Goal: Task Accomplishment & Management: Manage account settings

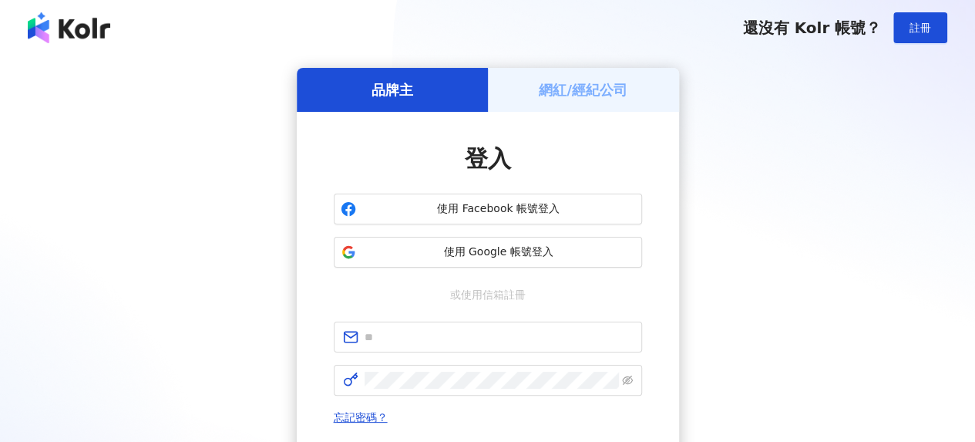
click at [587, 93] on h5 "網紅/經紀公司" at bounding box center [583, 89] width 89 height 19
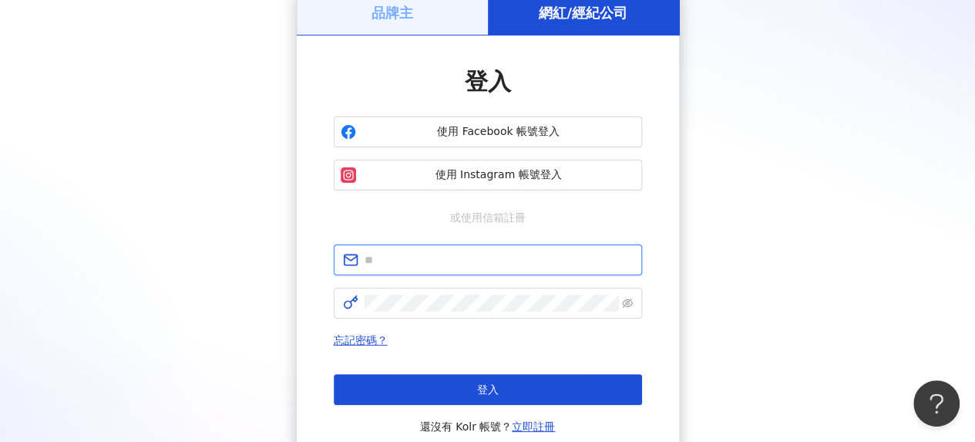
click at [464, 254] on input "text" at bounding box center [499, 259] width 268 height 17
type input "**********"
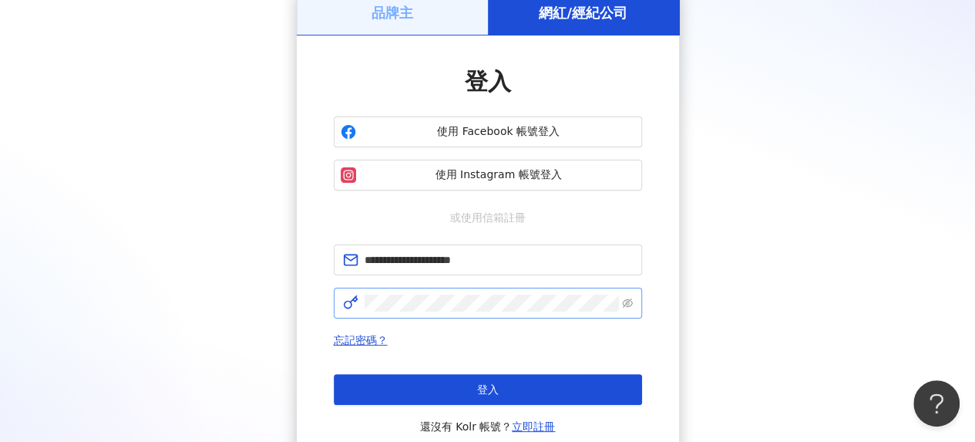
click at [456, 312] on span at bounding box center [488, 303] width 308 height 31
click button "登入" at bounding box center [488, 389] width 308 height 31
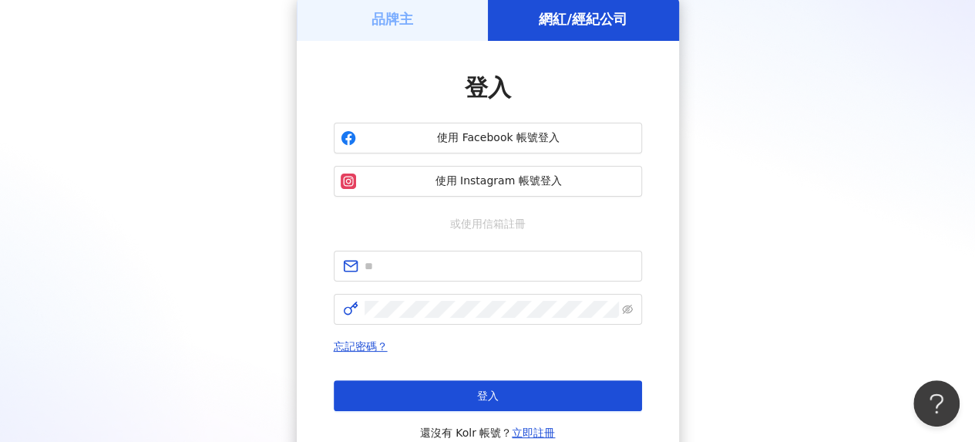
scroll to position [77, 0]
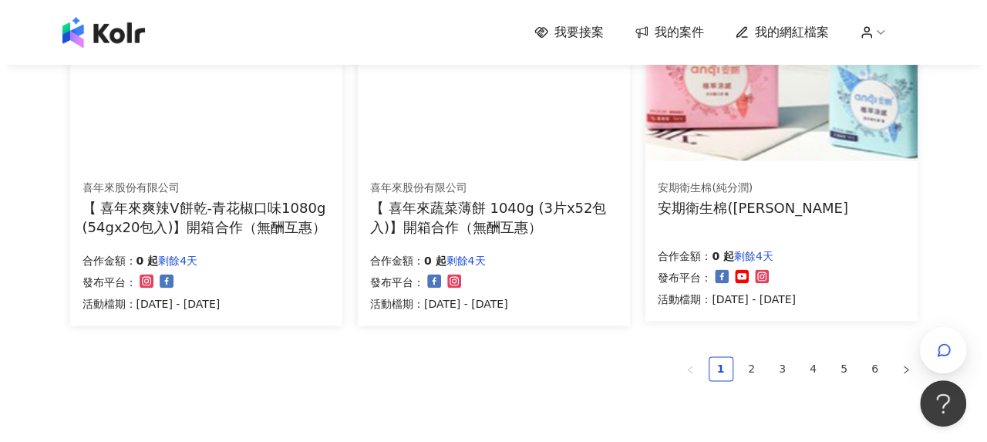
scroll to position [1157, 0]
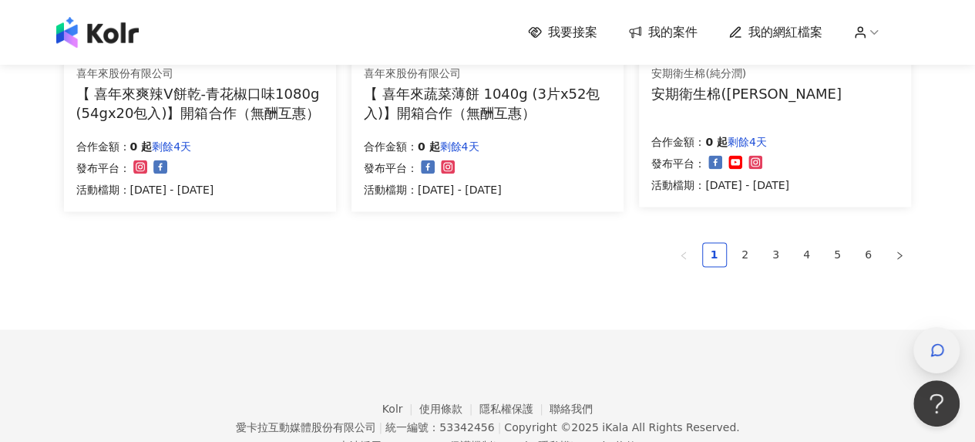
click at [943, 347] on icon "button" at bounding box center [937, 349] width 15 height 15
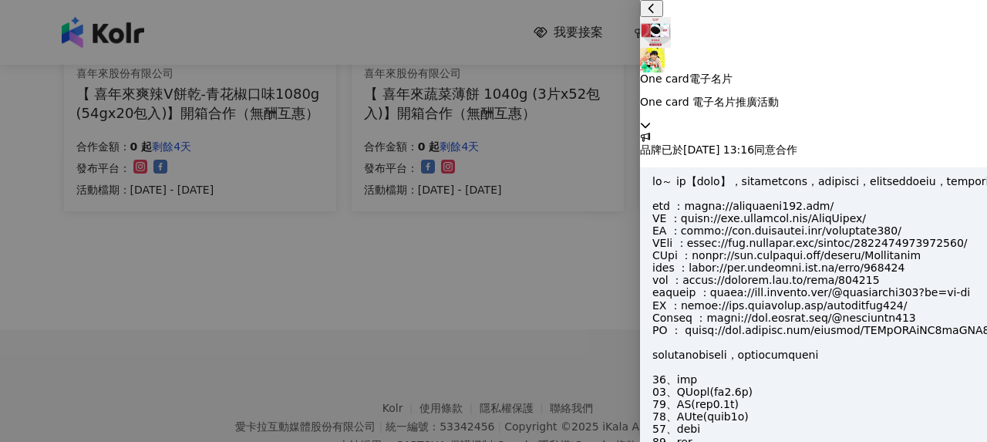
scroll to position [1627, 0]
click at [651, 120] on icon at bounding box center [645, 125] width 11 height 11
